Goal: Task Accomplishment & Management: Manage account settings

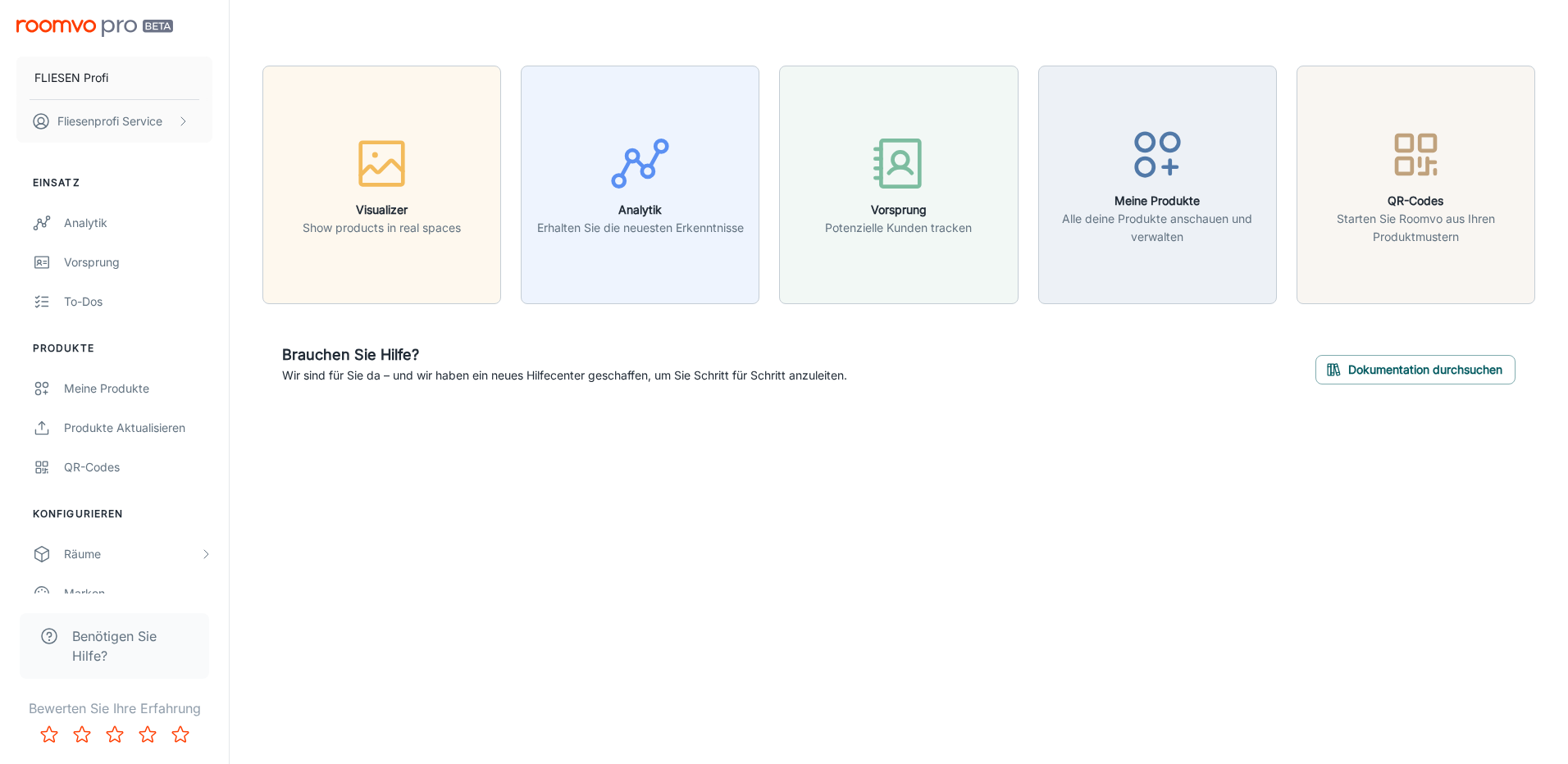
scroll to position [146, 0]
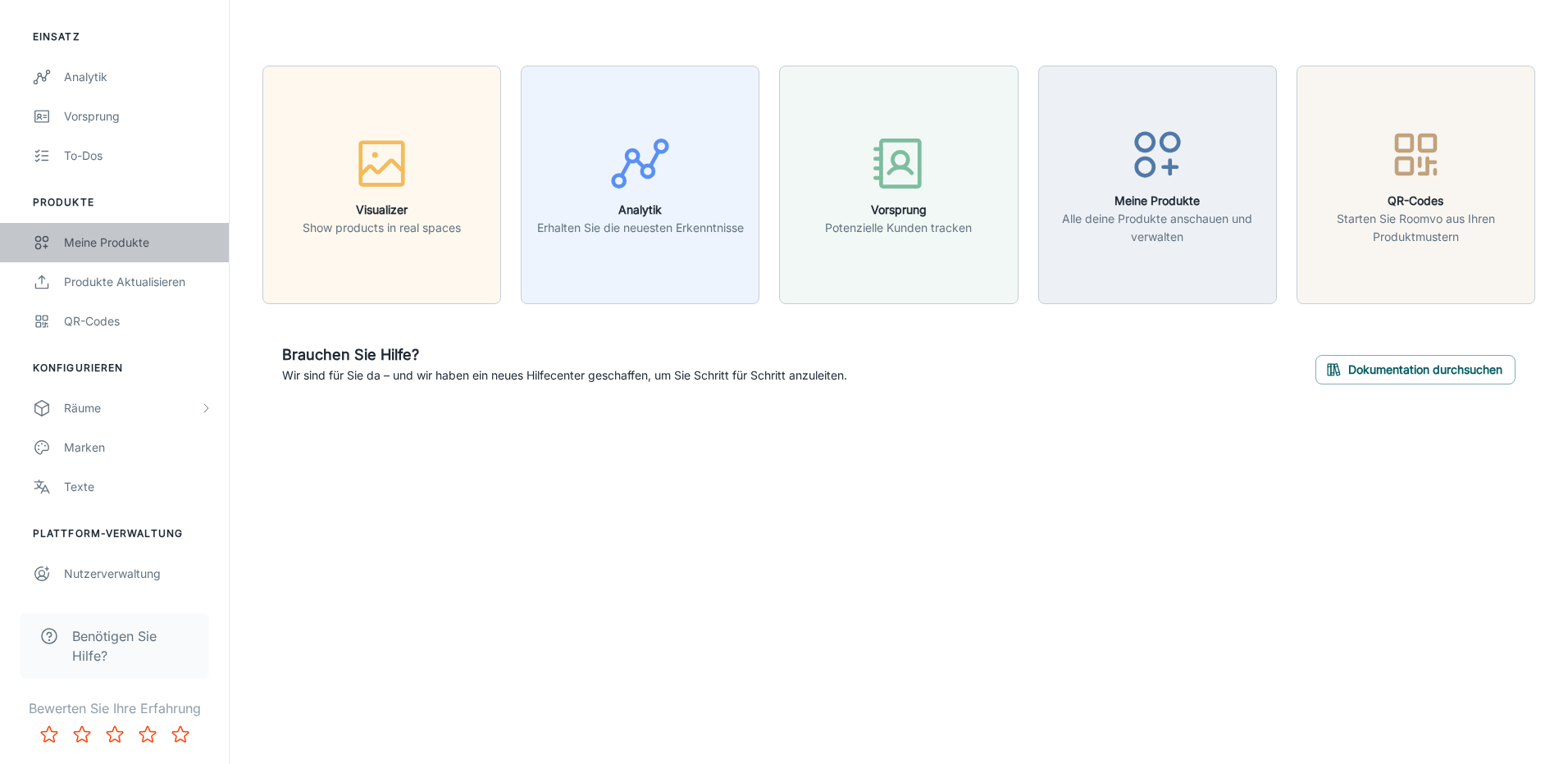
click at [89, 250] on div "Meine Produkte" at bounding box center [137, 243] width 148 height 18
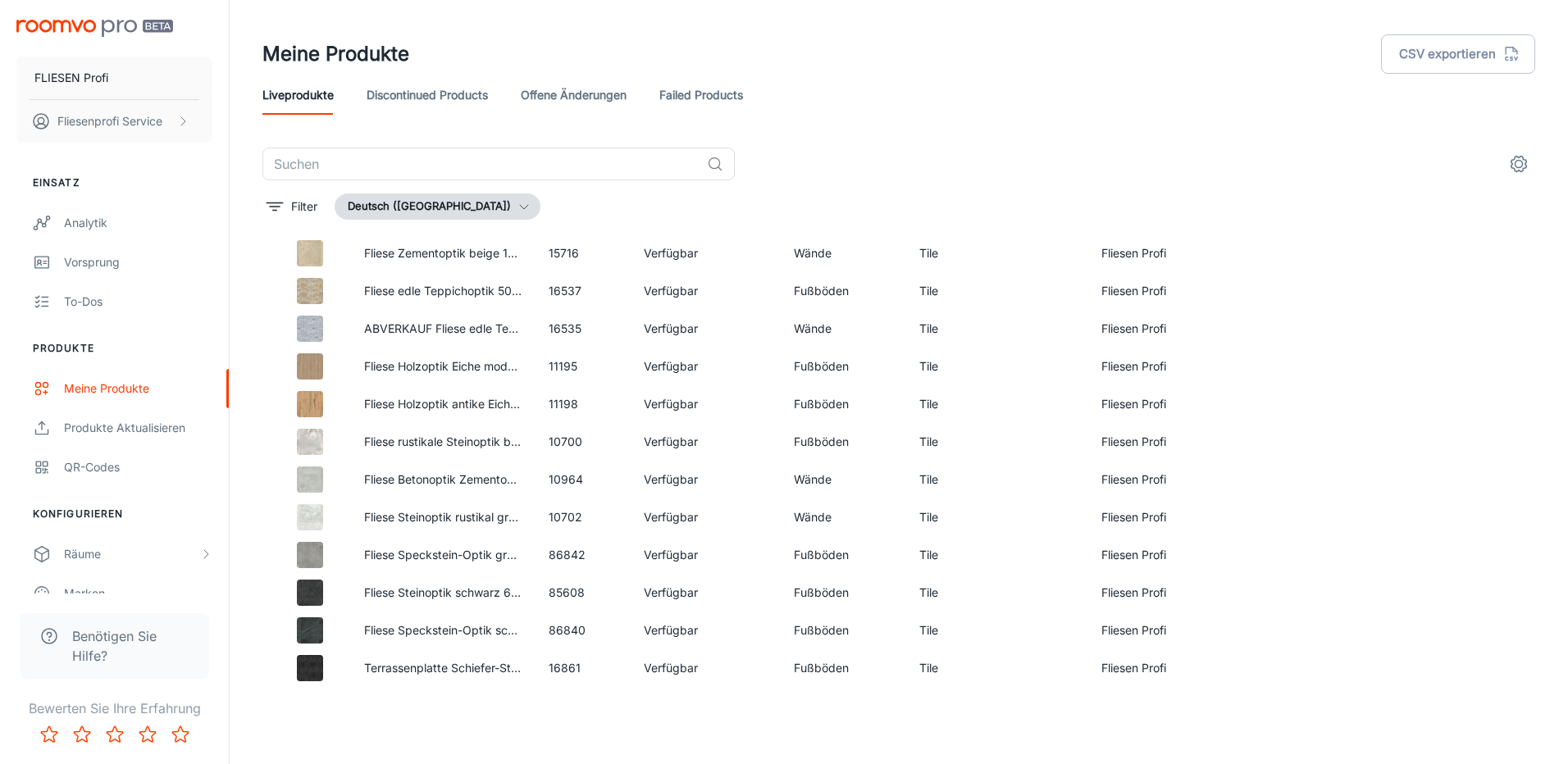
scroll to position [2006, 0]
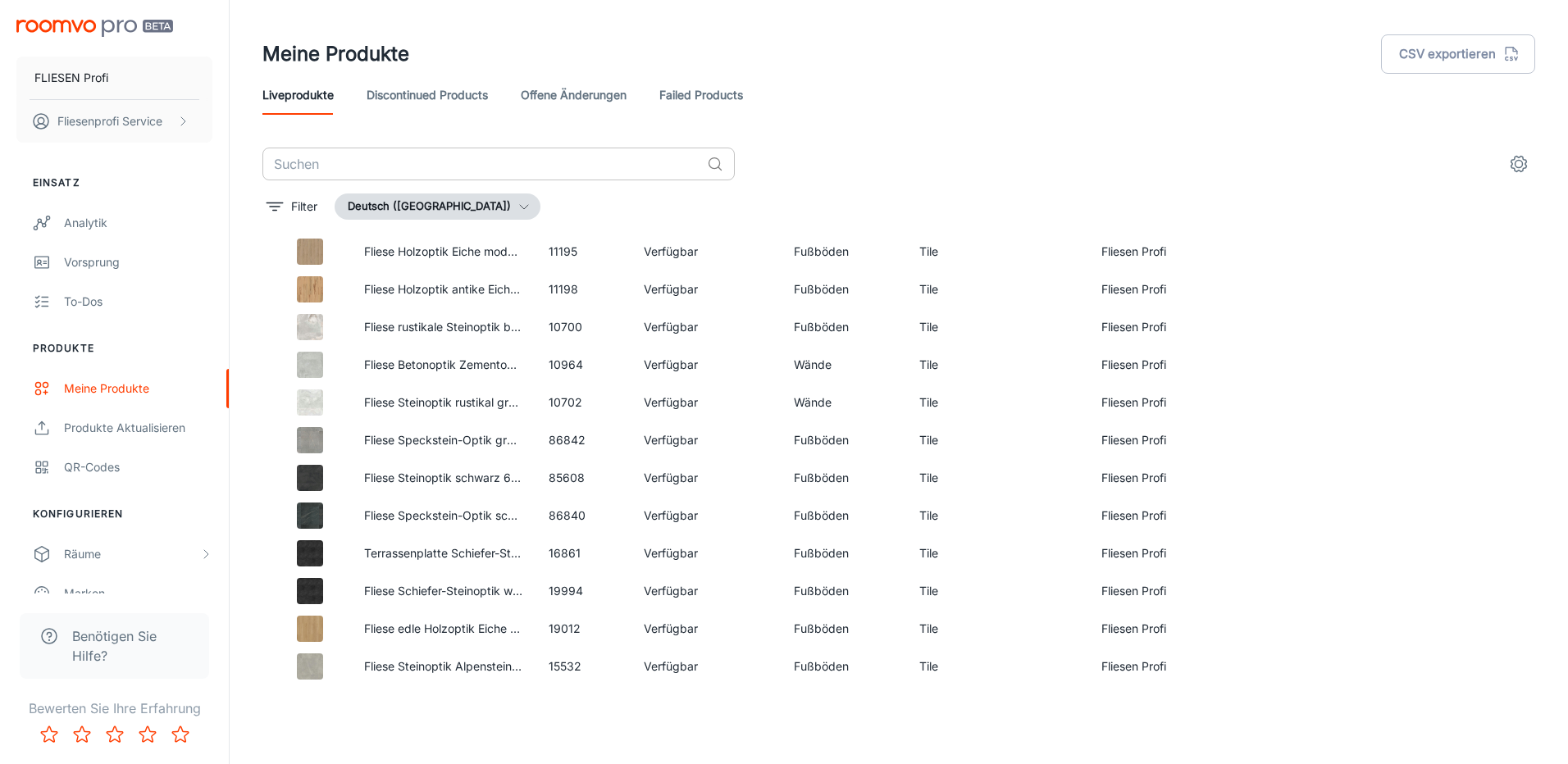
click at [310, 153] on input "text" at bounding box center [481, 164] width 438 height 33
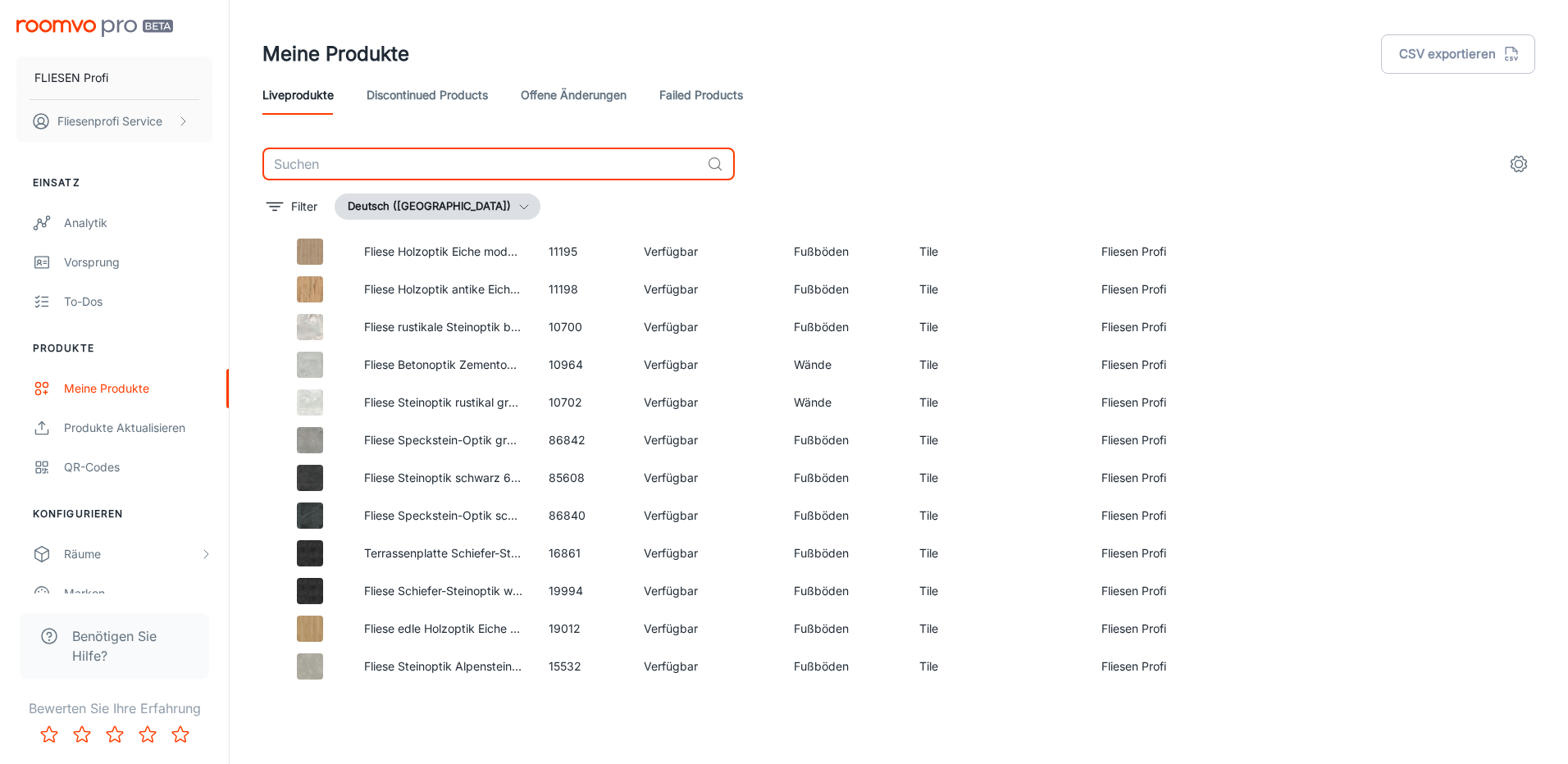
paste input "10528"
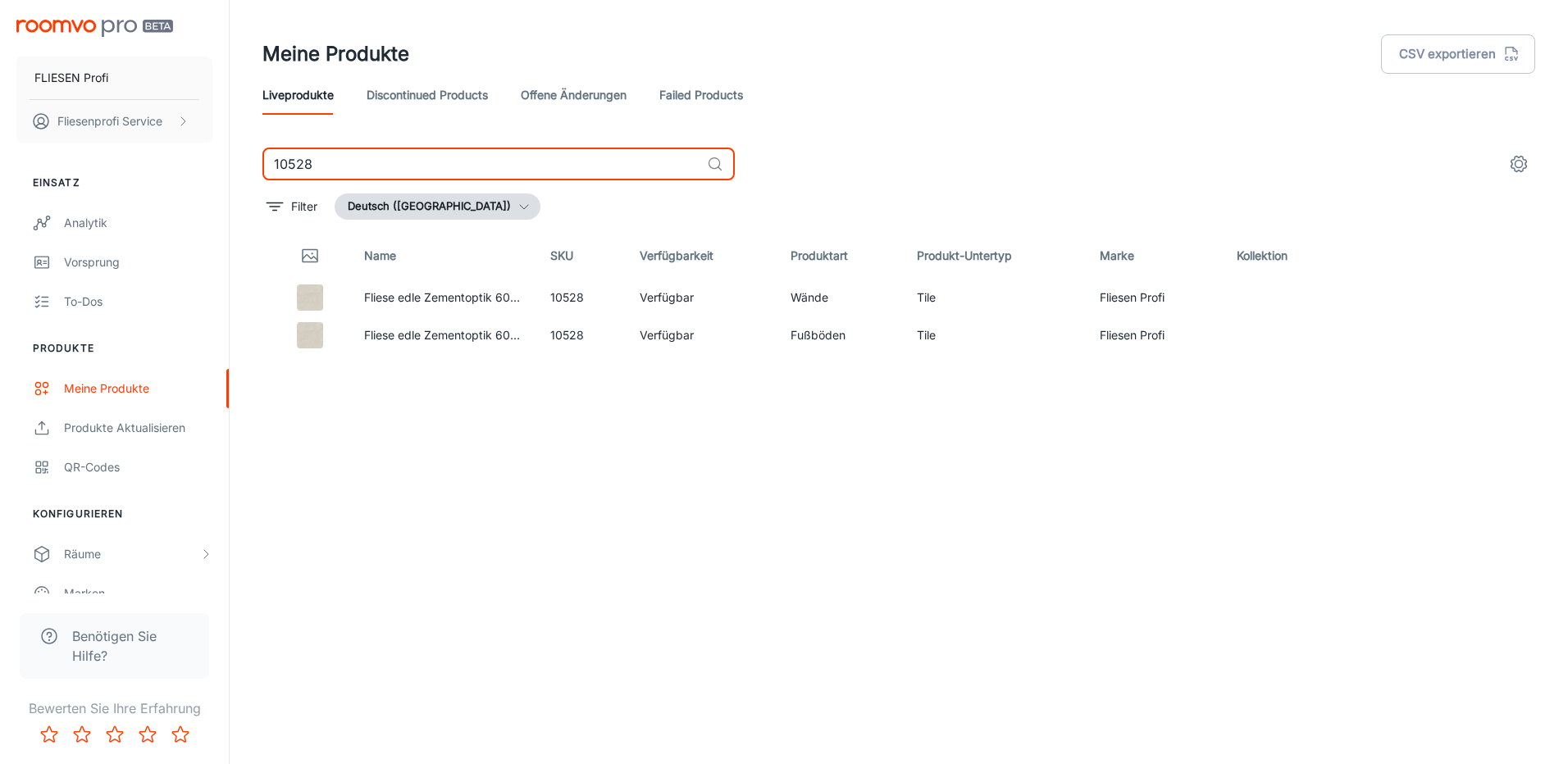
click at [416, 158] on input "10528" at bounding box center [481, 164] width 438 height 33
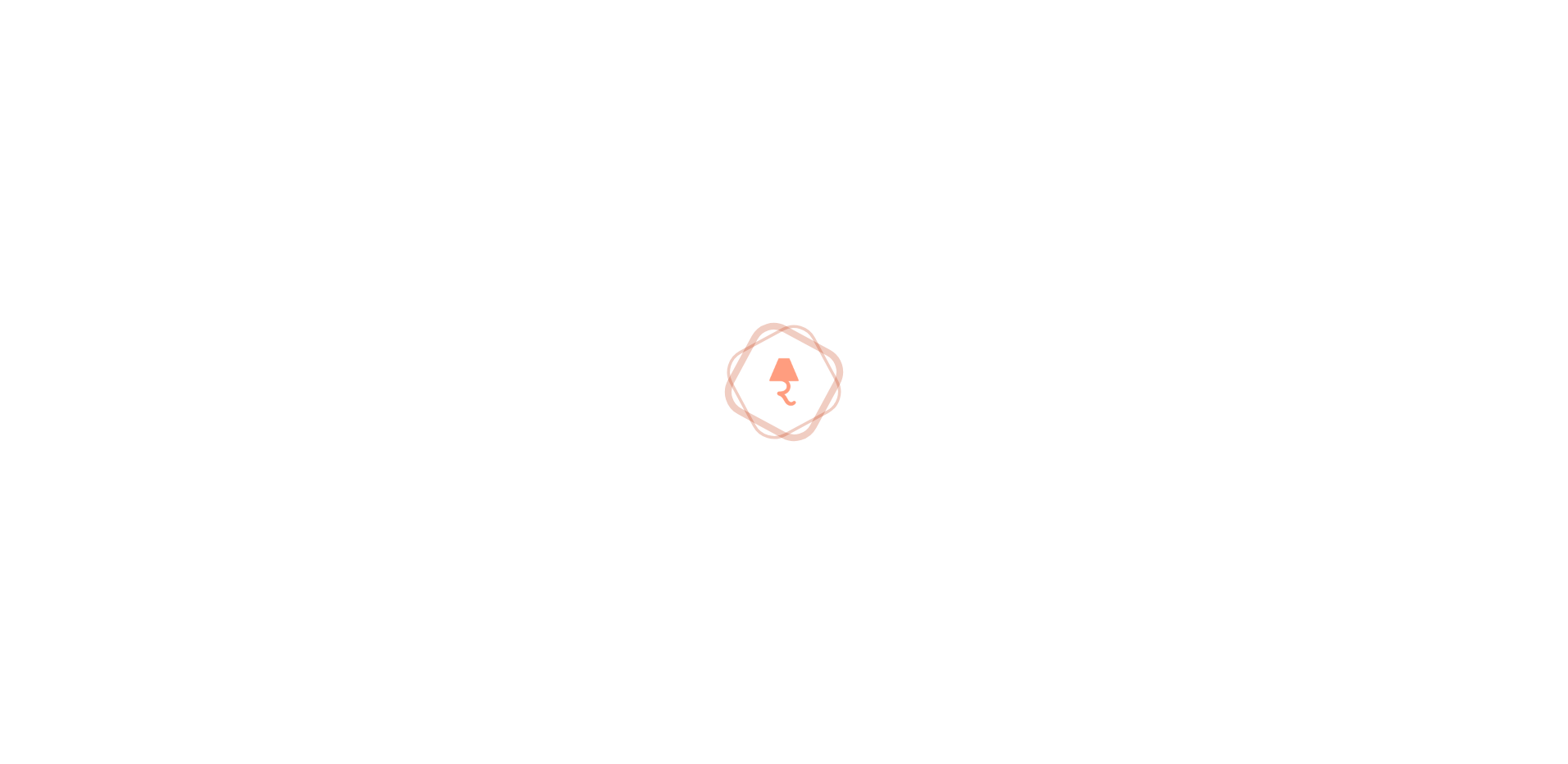
type input "11196"
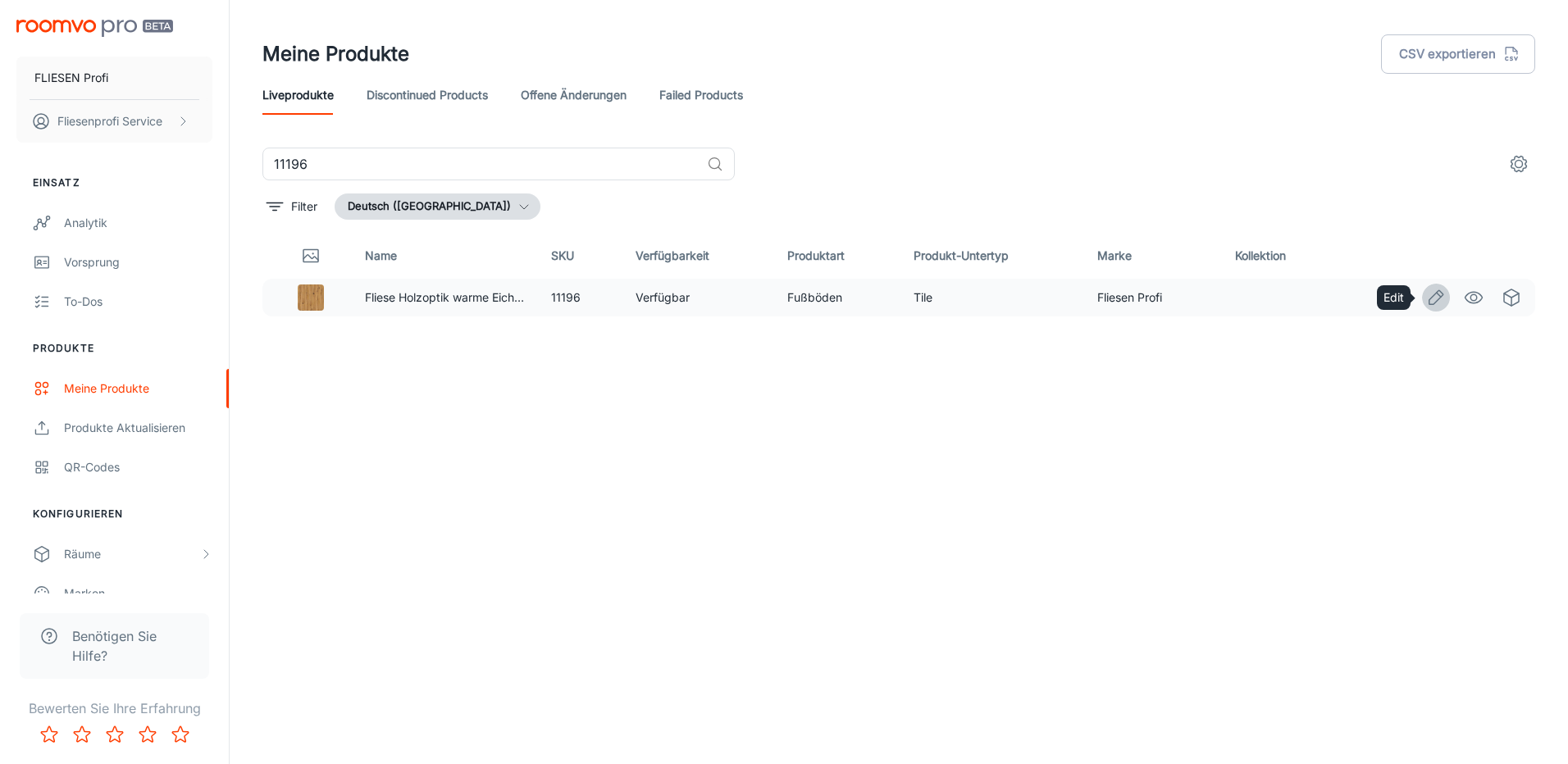
click at [1432, 300] on icon "Edit" at bounding box center [1436, 297] width 20 height 20
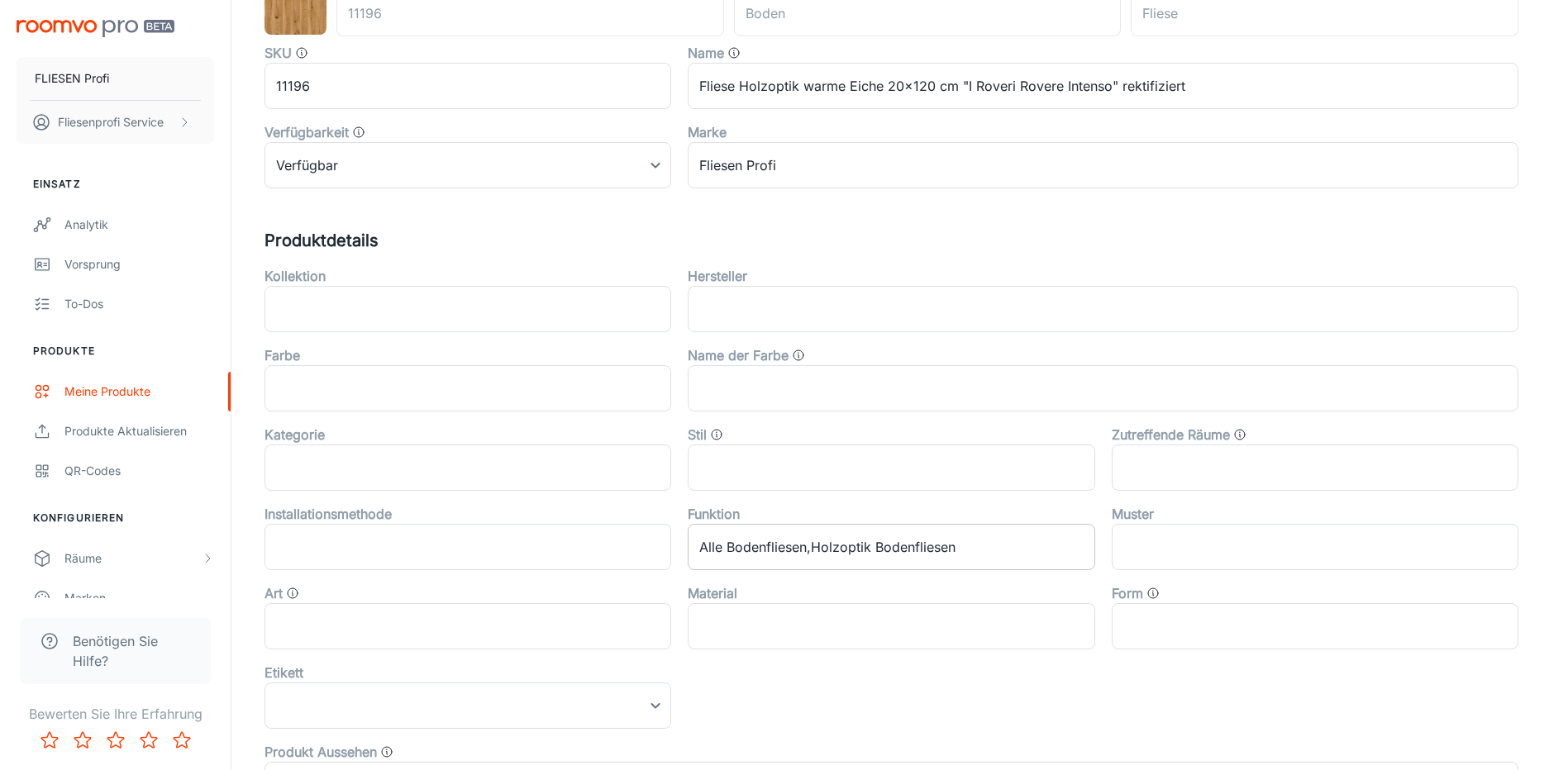
scroll to position [330, 0]
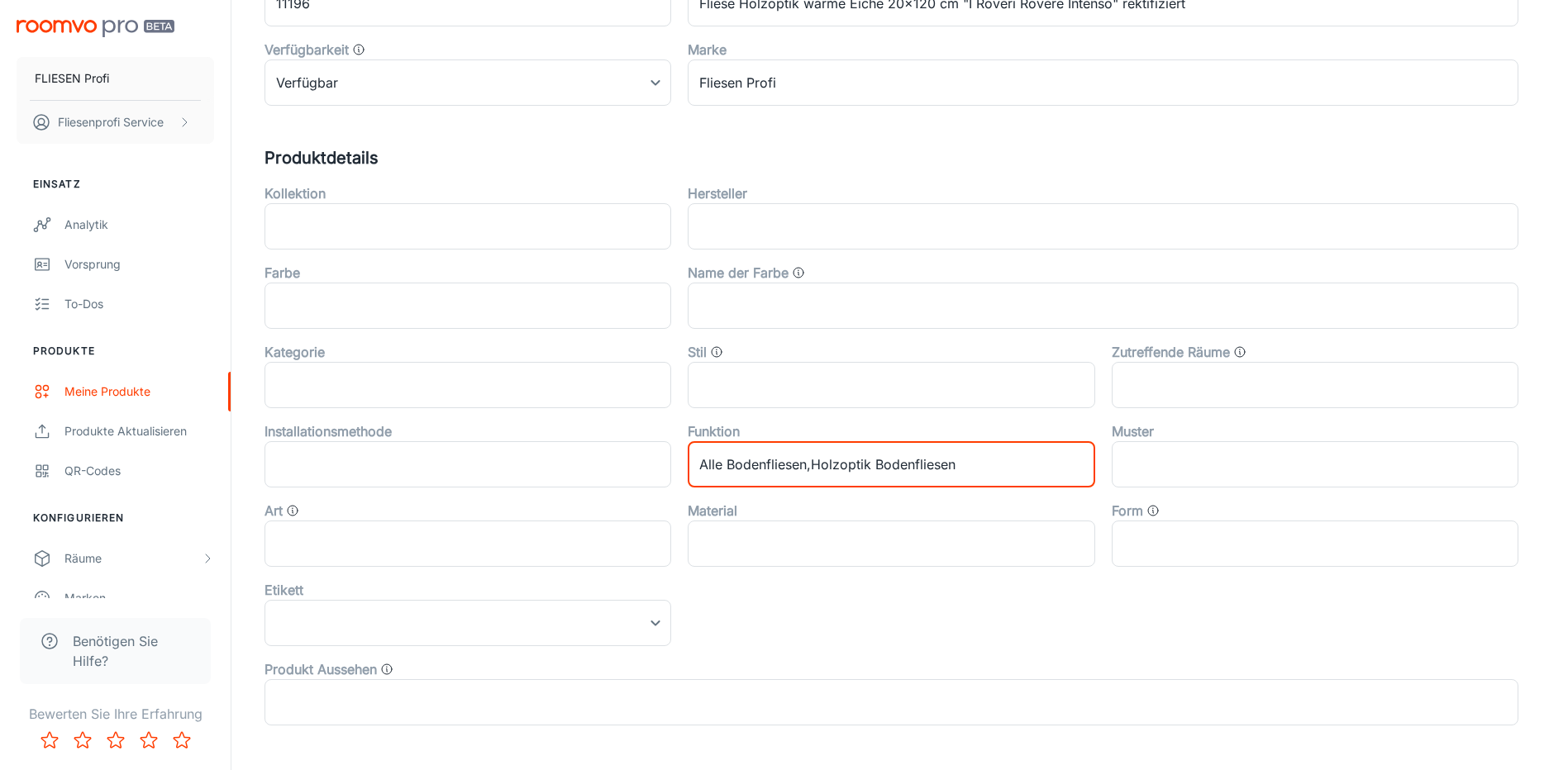
click at [999, 474] on input "Alle Bodenfliesen,Holzoptik Bodenfliesen" at bounding box center [890, 464] width 406 height 46
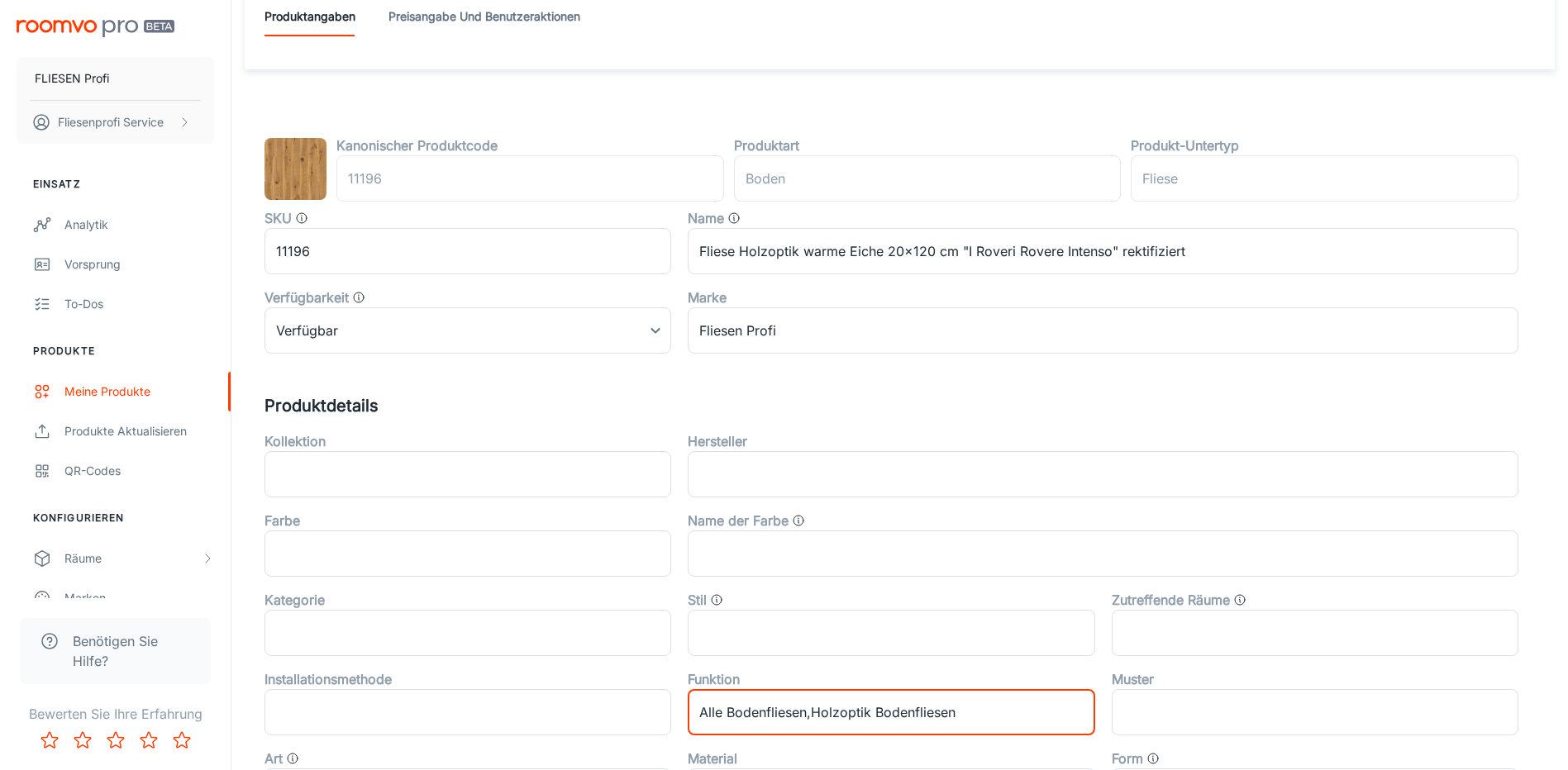
scroll to position [0, 0]
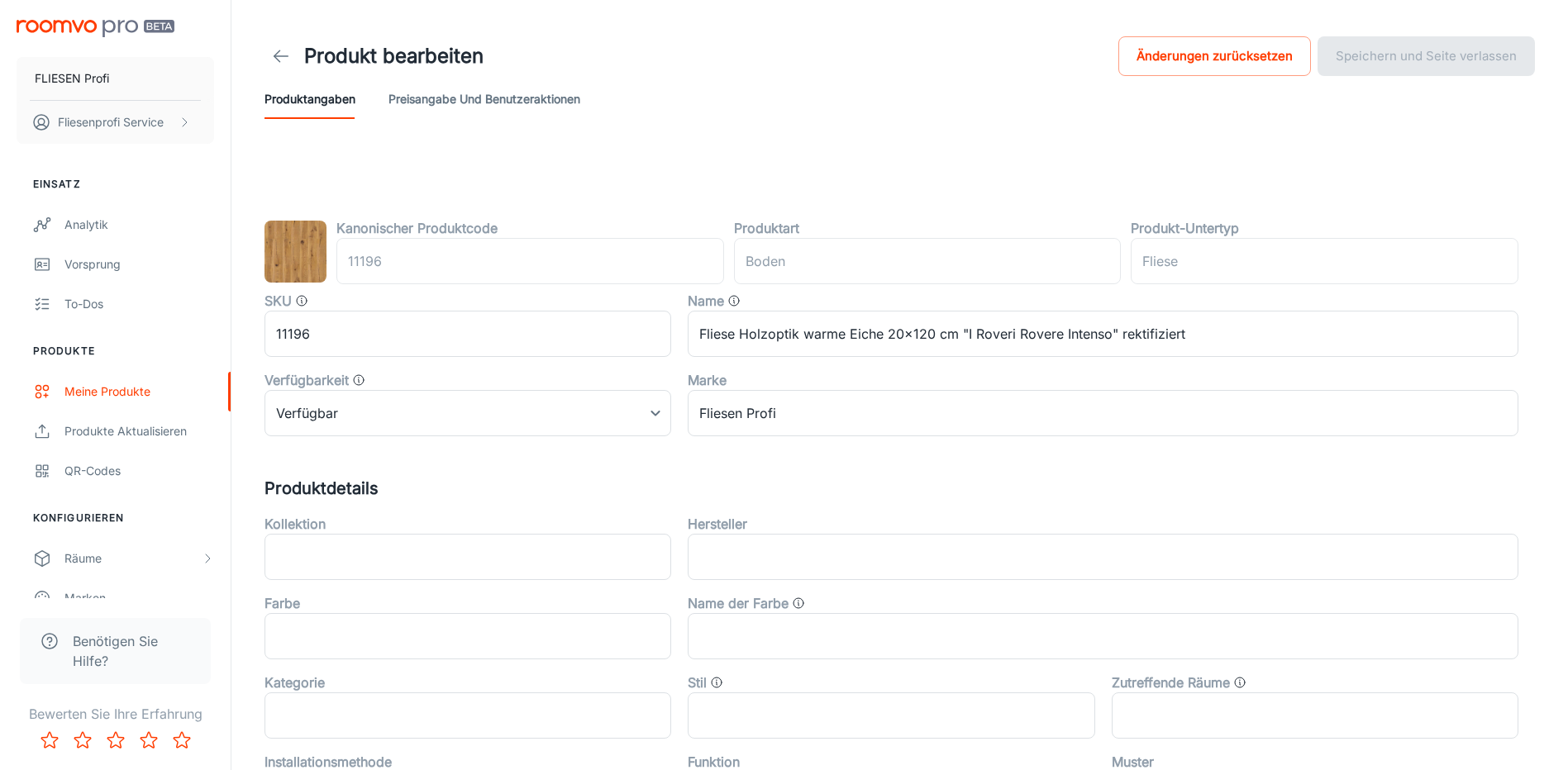
click at [436, 101] on button "Preisangabe und Benutzeraktionen" at bounding box center [484, 99] width 192 height 39
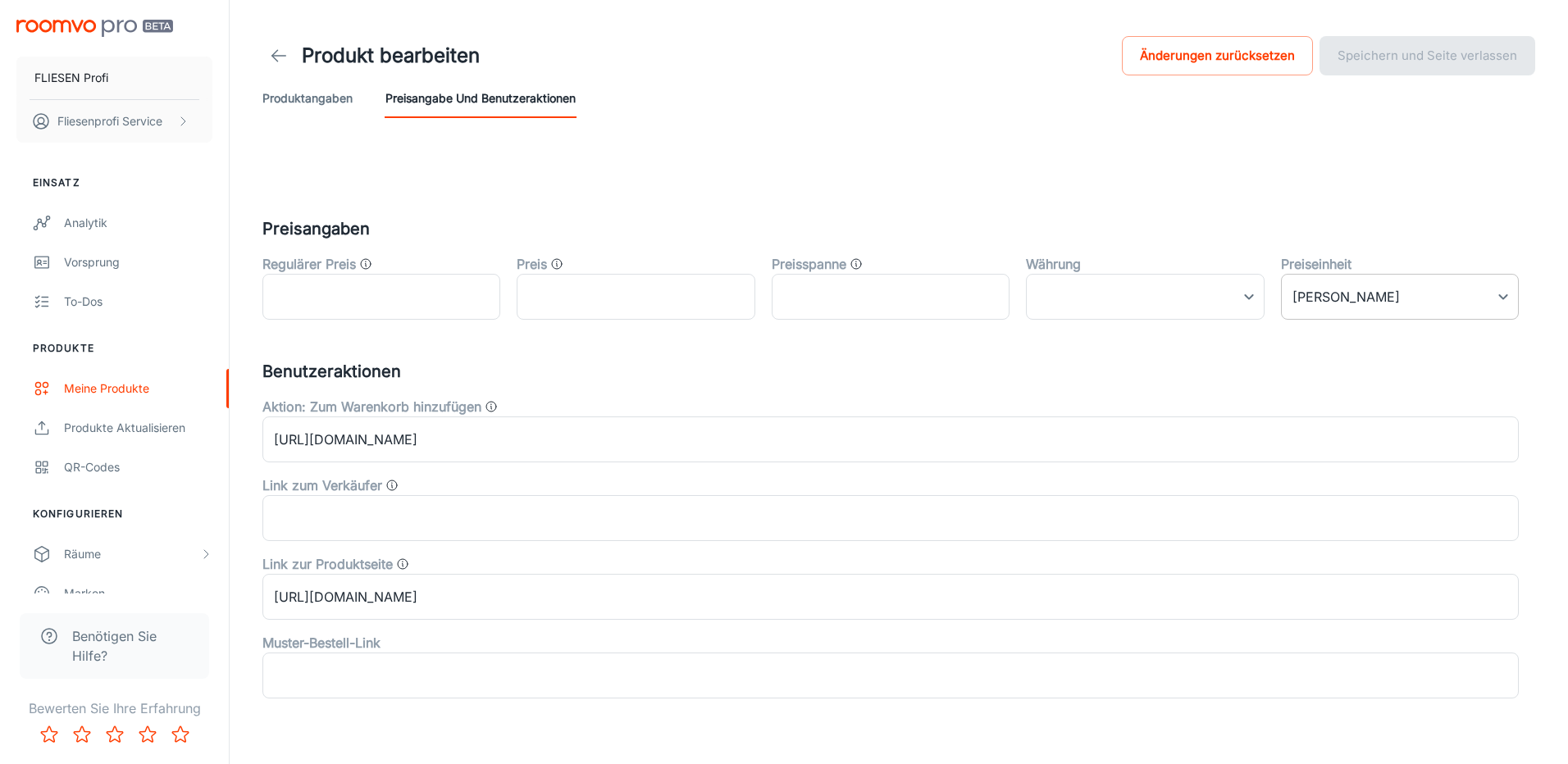
click at [1353, 288] on body "FLIESEN Profi Fliesenprofi Service Einsatz Analytik Vorsprung To-dos Produkte M…" at bounding box center [784, 382] width 1568 height 764
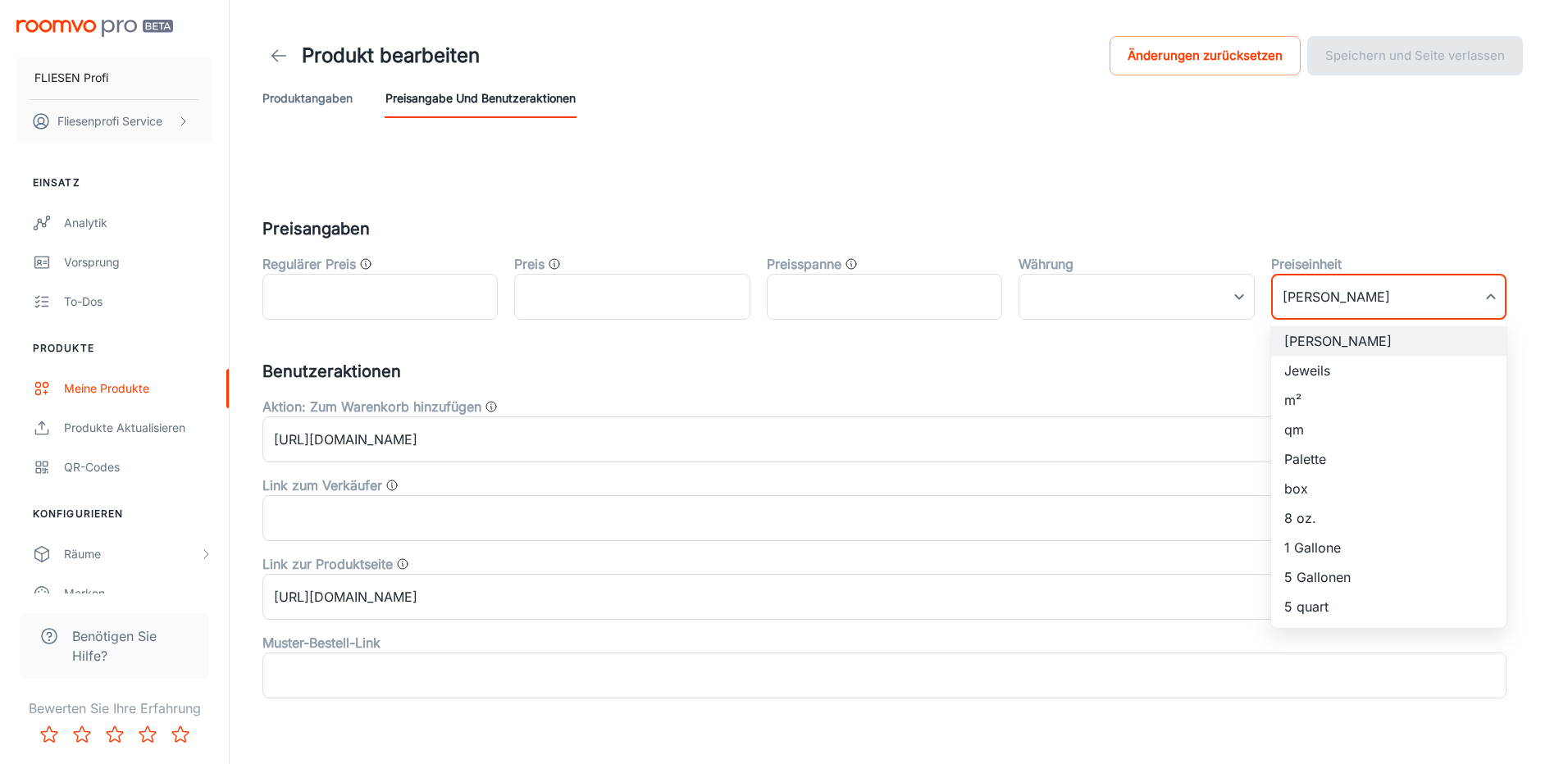
click at [1019, 211] on div at bounding box center [784, 382] width 1568 height 764
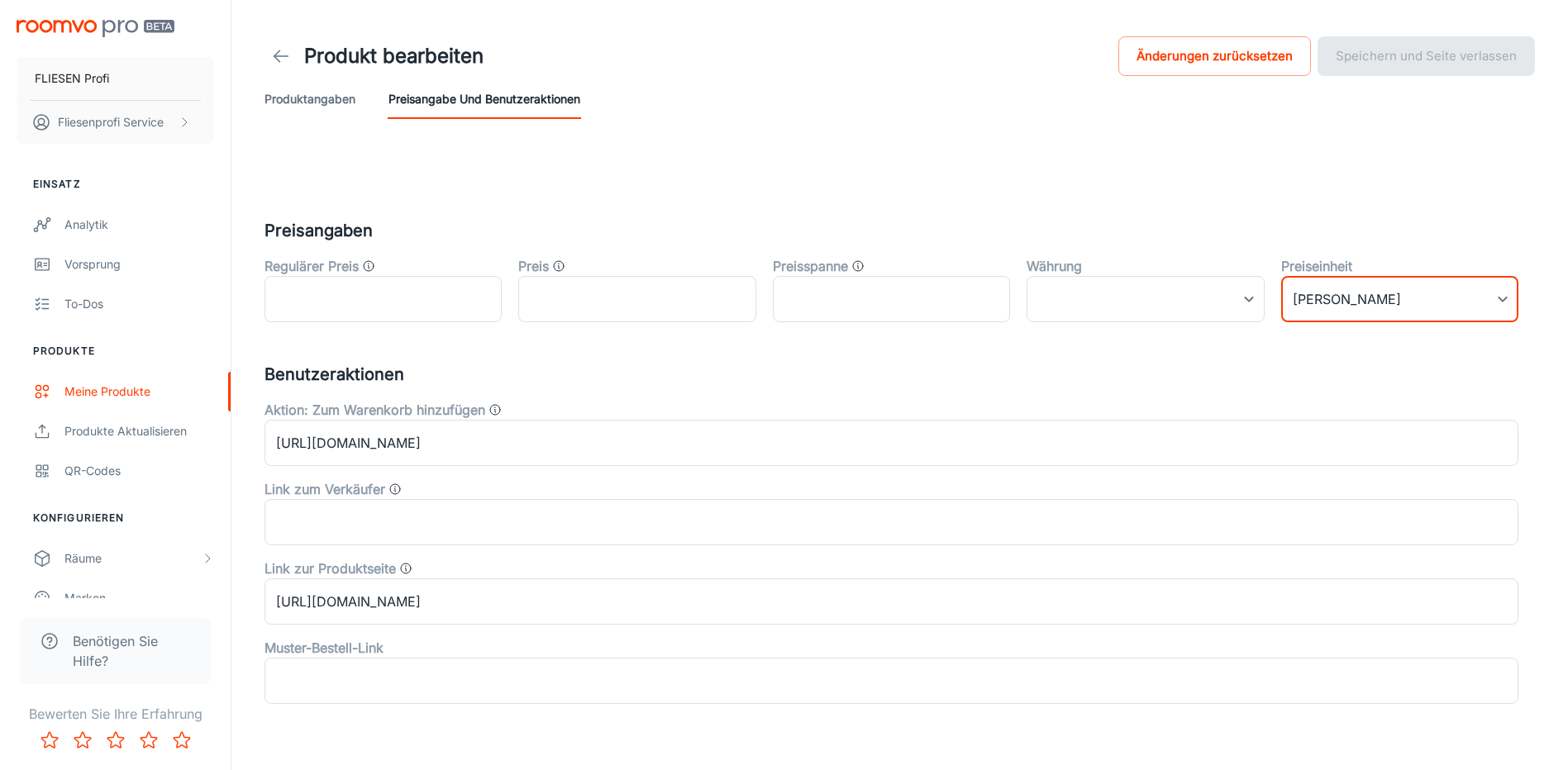
click at [298, 116] on button "Produktangaben" at bounding box center [309, 99] width 91 height 39
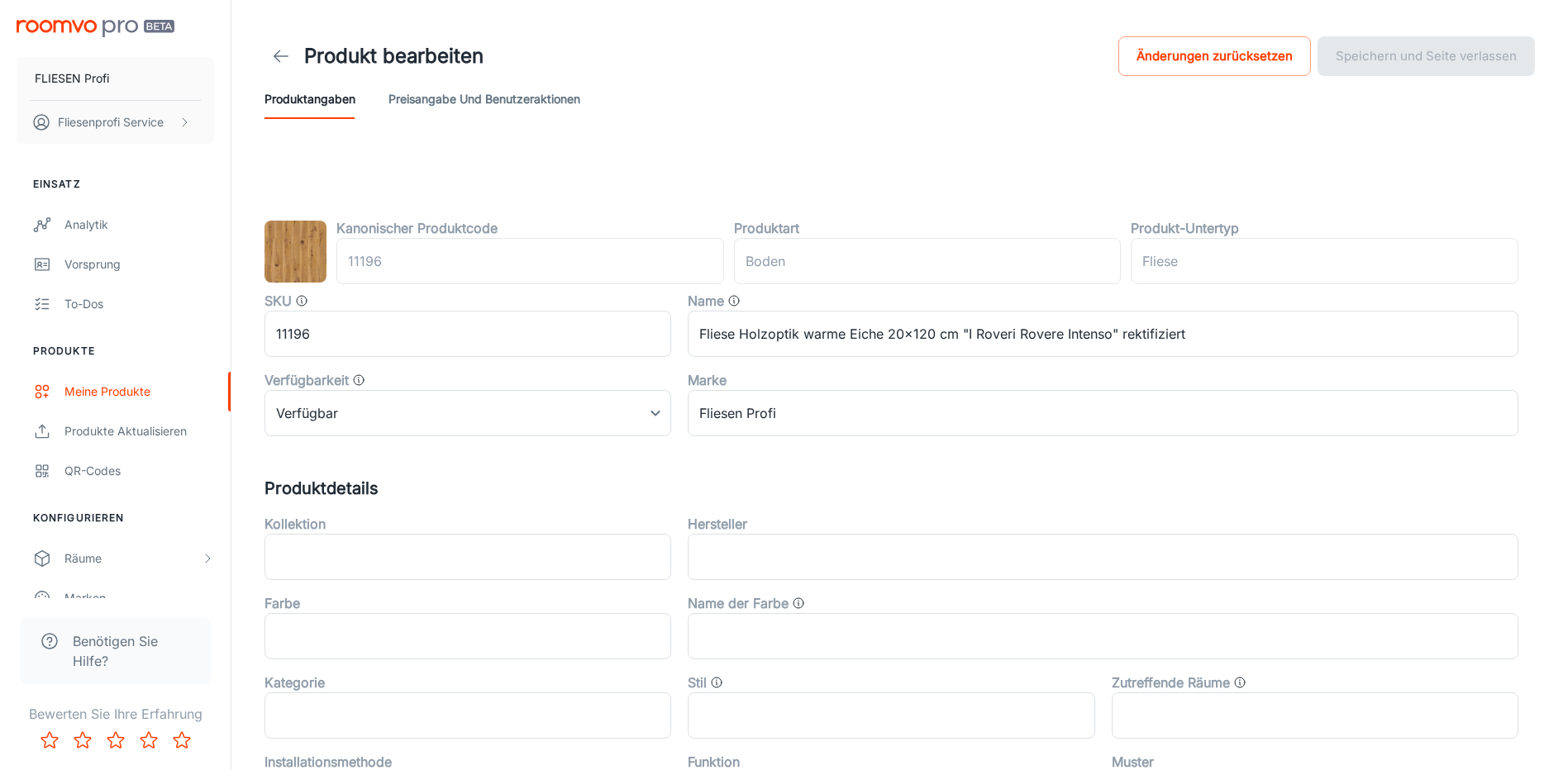
click at [282, 54] on icon at bounding box center [282, 56] width 20 height 20
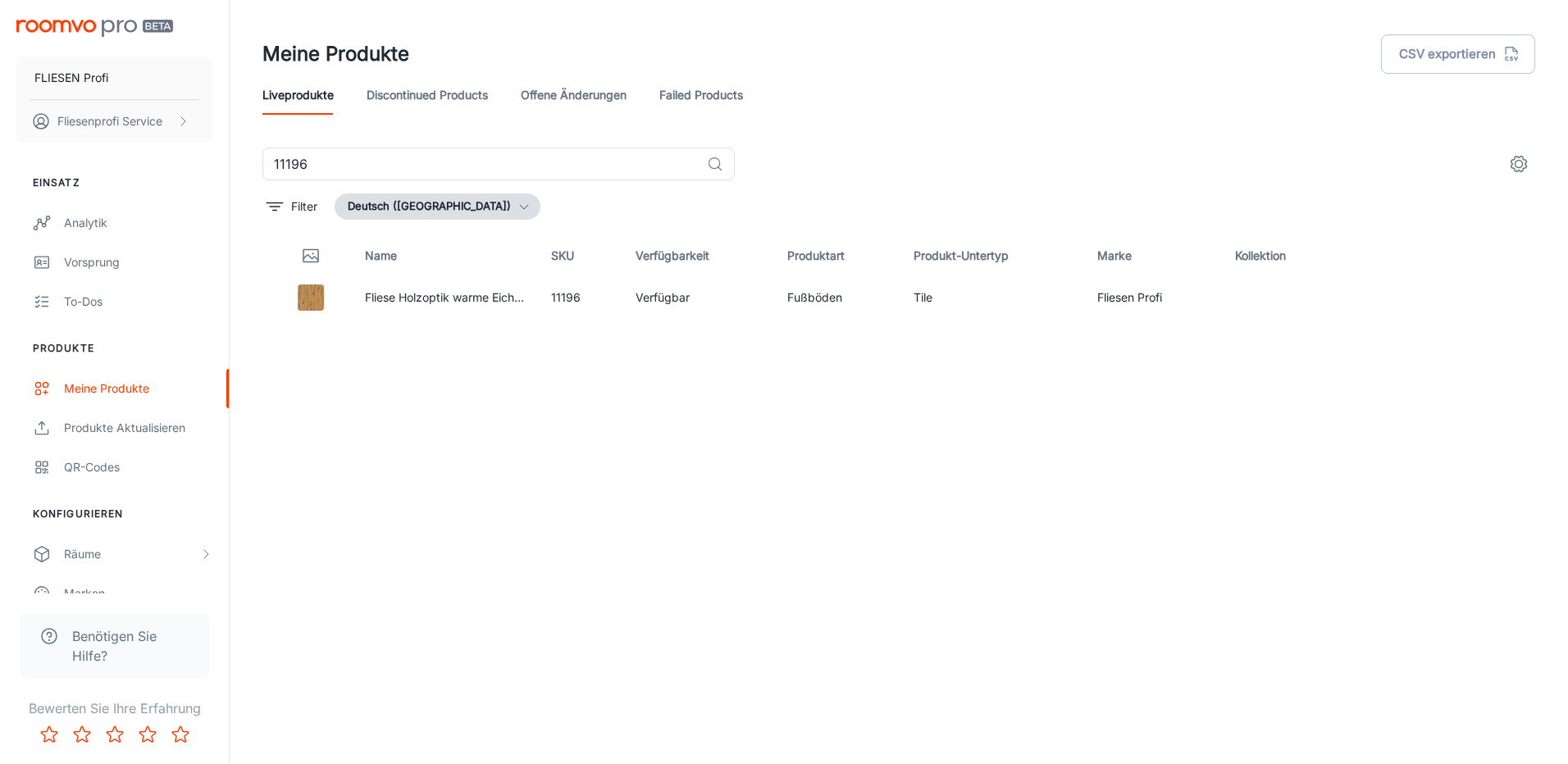
click at [447, 96] on link "Discontinued Products" at bounding box center [427, 95] width 121 height 39
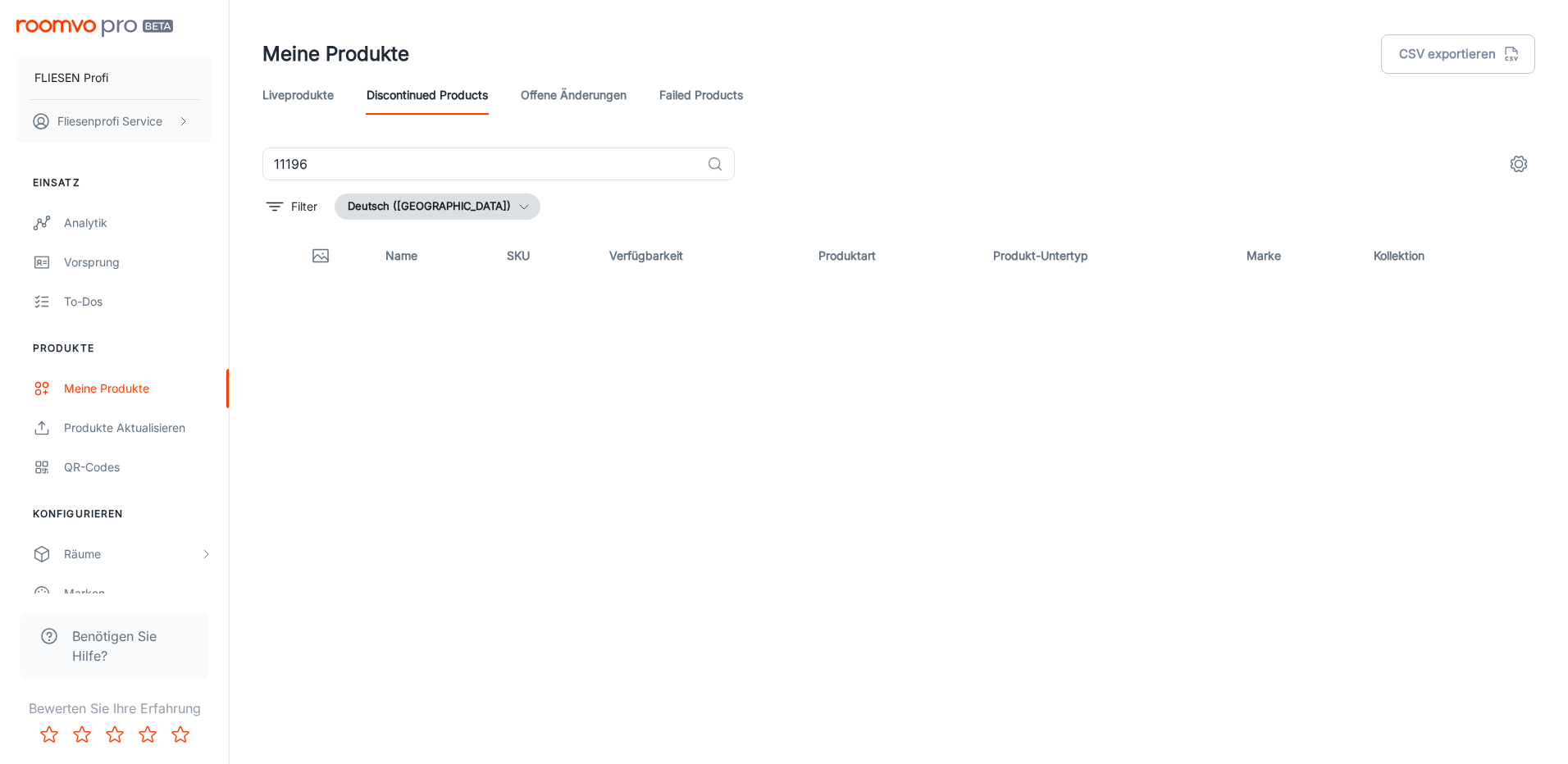
click at [309, 102] on link "Liveprodukte" at bounding box center [298, 95] width 71 height 39
